Goal: Information Seeking & Learning: Learn about a topic

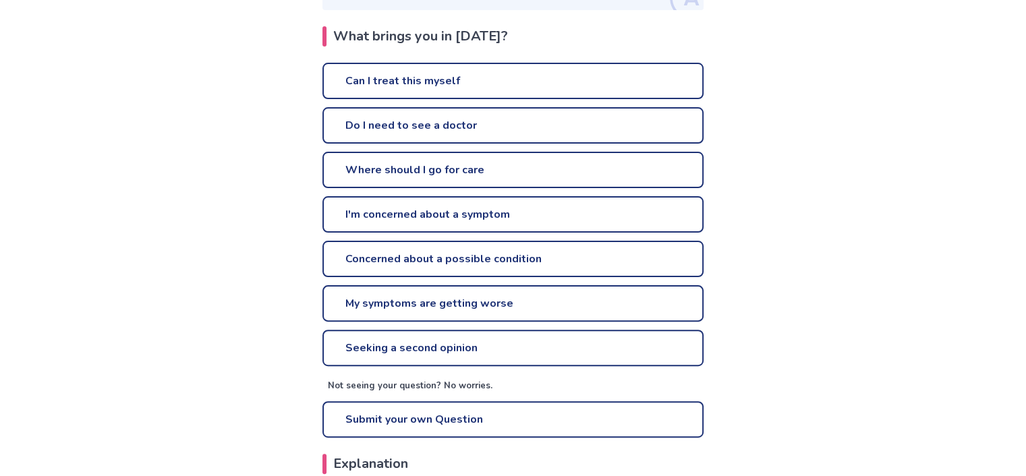
scroll to position [337, 0]
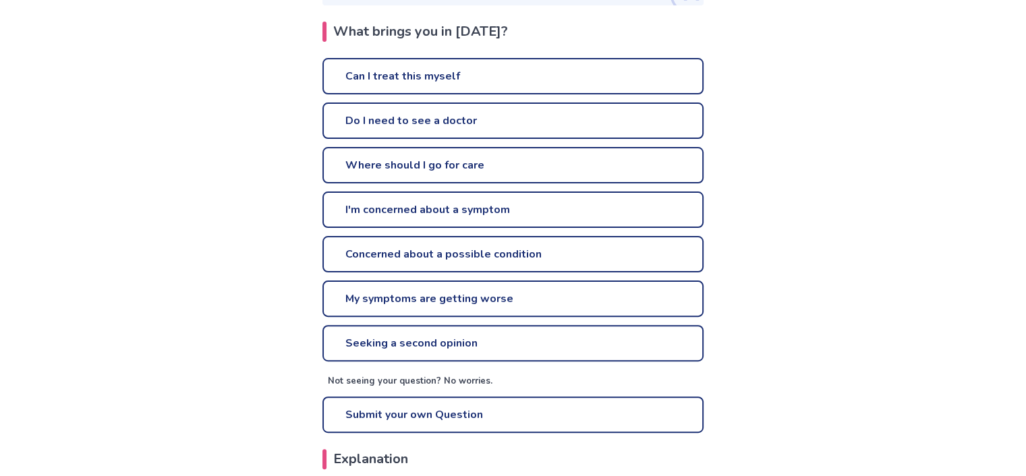
drag, startPoint x: 422, startPoint y: 208, endPoint x: 409, endPoint y: 208, distance: 12.8
click at [409, 208] on link "I'm concerned about a symptom" at bounding box center [512, 210] width 381 height 36
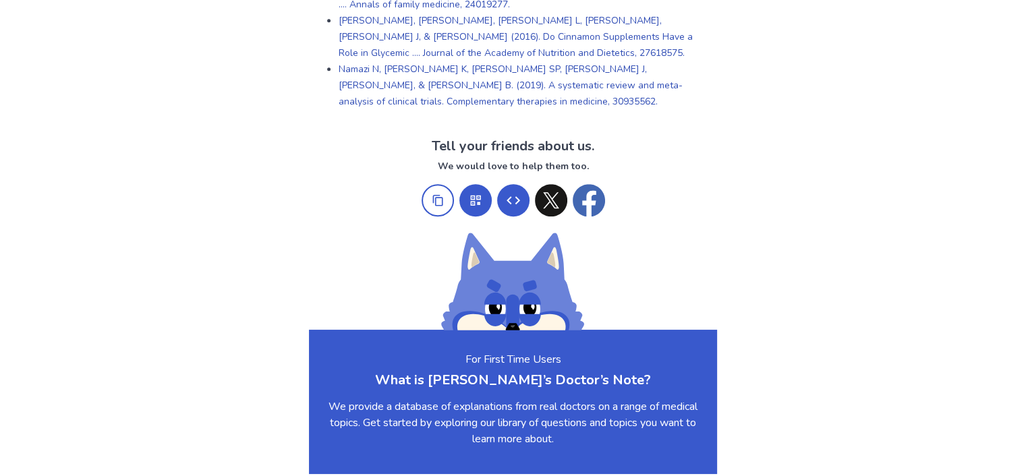
scroll to position [1147, 0]
